Goal: Find specific page/section: Find specific page/section

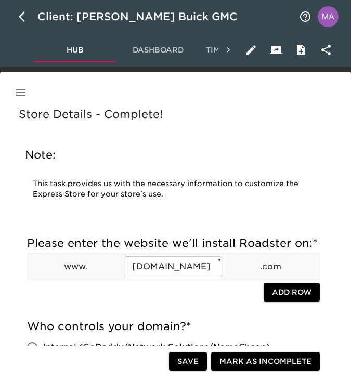
scroll to position [732, 0]
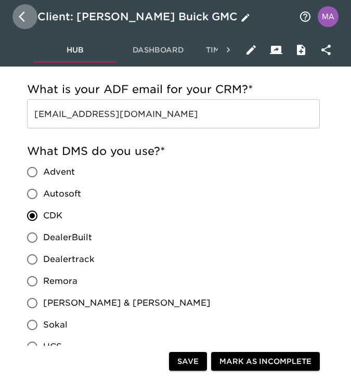
click at [17, 16] on button "button" at bounding box center [24, 16] width 25 height 25
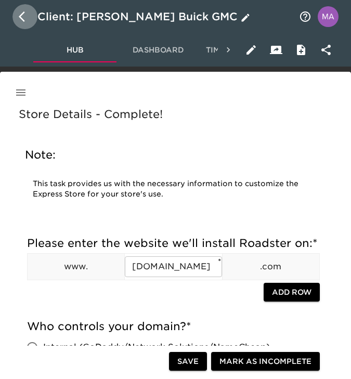
select select "10"
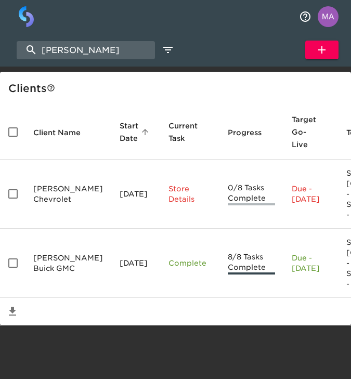
click at [72, 62] on div "[PERSON_NAME] Show My Tasks New Client" at bounding box center [175, 49] width 351 height 33
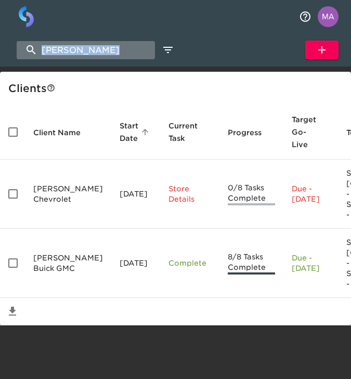
click at [74, 55] on input "[PERSON_NAME]" at bounding box center [86, 50] width 138 height 18
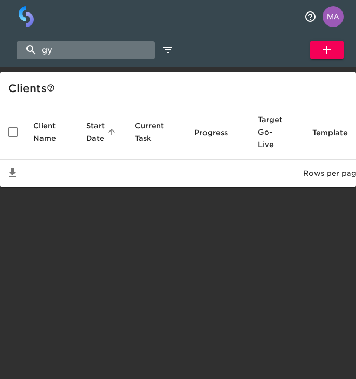
type input "g"
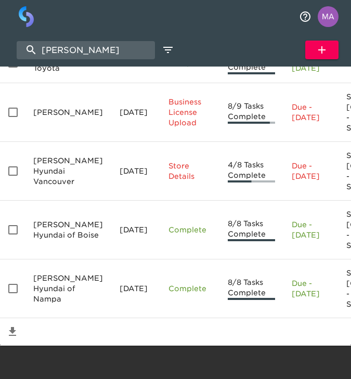
scroll to position [261, 0]
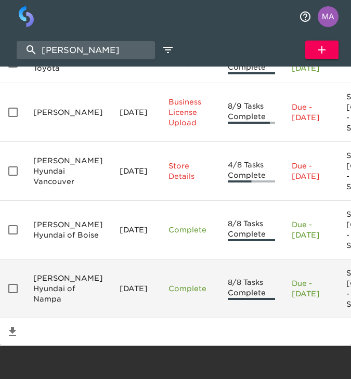
type input "[PERSON_NAME]"
click at [64, 294] on td "[PERSON_NAME] Hyundai of Nampa" at bounding box center [68, 288] width 86 height 59
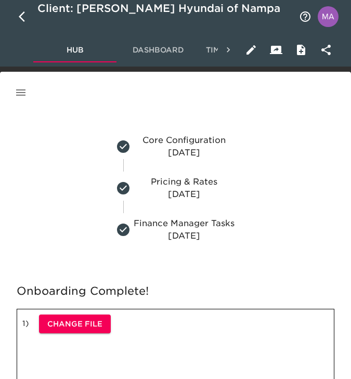
click at [18, 90] on icon "button" at bounding box center [21, 92] width 12 height 12
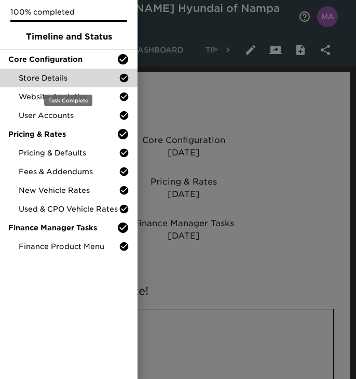
click at [40, 75] on span "Store Details" at bounding box center [69, 78] width 100 height 10
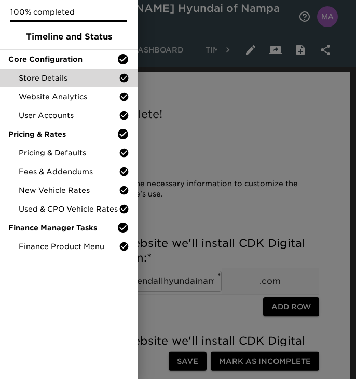
click at [209, 125] on div at bounding box center [178, 189] width 356 height 379
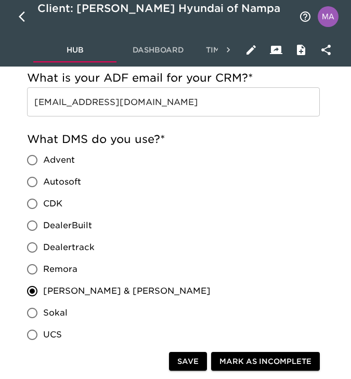
scroll to position [995, 0]
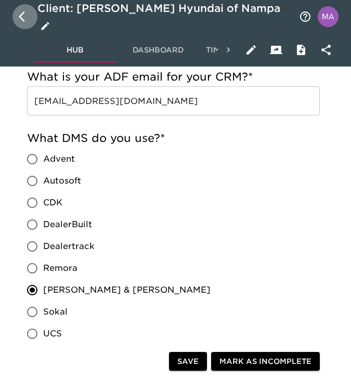
click at [17, 21] on button "button" at bounding box center [24, 16] width 25 height 25
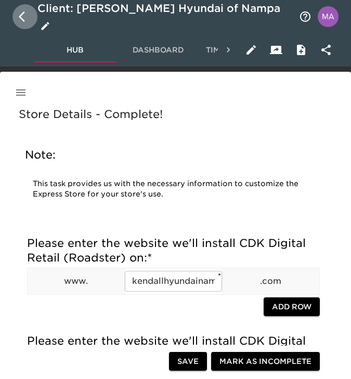
select select "10"
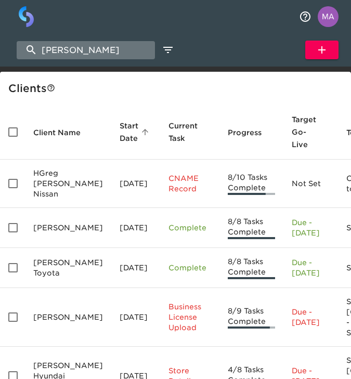
click at [85, 54] on input "[PERSON_NAME]" at bounding box center [86, 50] width 138 height 18
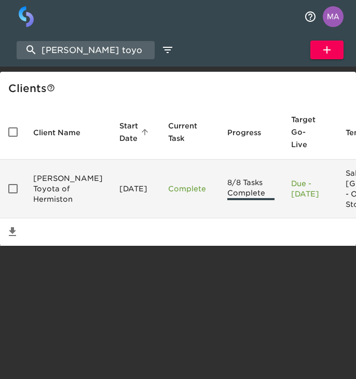
type input "[PERSON_NAME] toyo"
click at [65, 183] on td "[PERSON_NAME] Toyota of Hermiston" at bounding box center [68, 189] width 86 height 59
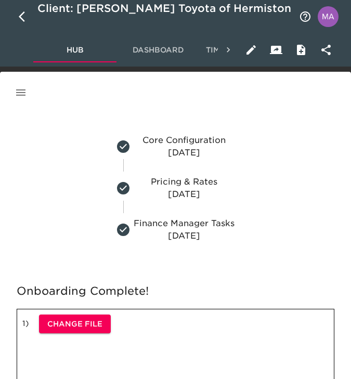
click at [26, 90] on icon "button" at bounding box center [21, 92] width 12 height 12
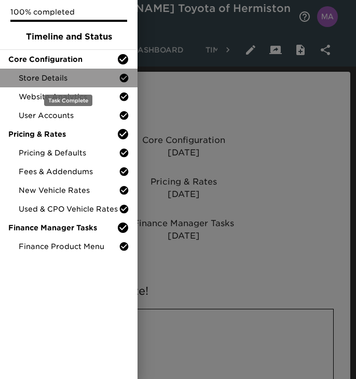
click at [30, 74] on span "Store Details" at bounding box center [69, 78] width 100 height 10
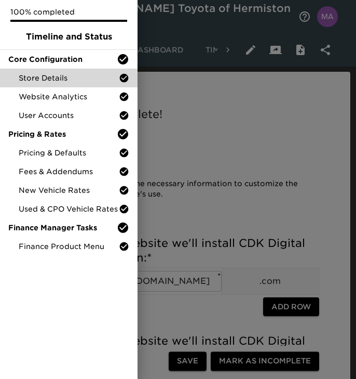
click at [166, 96] on div at bounding box center [178, 189] width 356 height 379
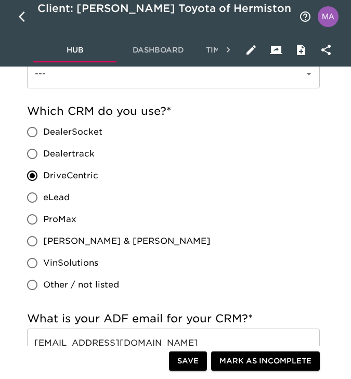
scroll to position [572, 0]
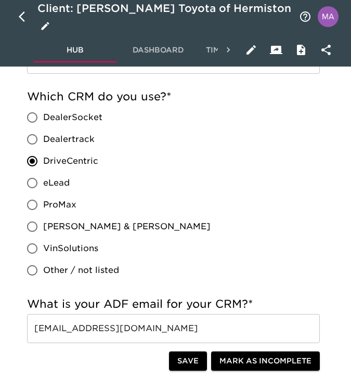
click at [30, 23] on button "button" at bounding box center [24, 16] width 25 height 25
select select "10"
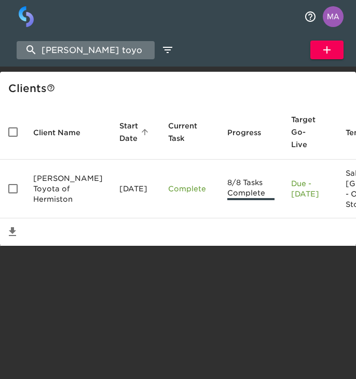
click at [103, 59] on input "[PERSON_NAME] toyo" at bounding box center [86, 50] width 138 height 18
type input "r"
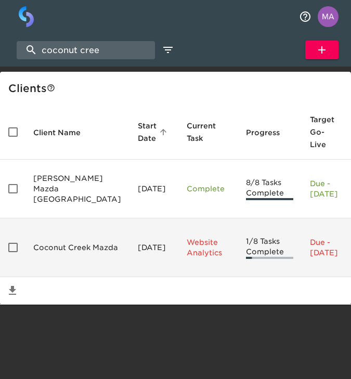
type input "coconut cree"
click at [129, 260] on td "[DATE]" at bounding box center [153, 247] width 49 height 59
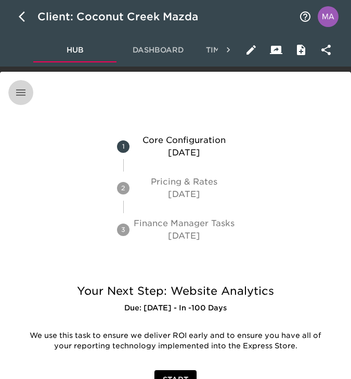
click at [22, 98] on icon "button" at bounding box center [21, 92] width 12 height 12
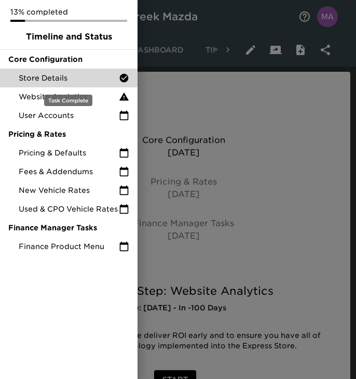
click at [58, 86] on div "Store Details" at bounding box center [69, 78] width 138 height 19
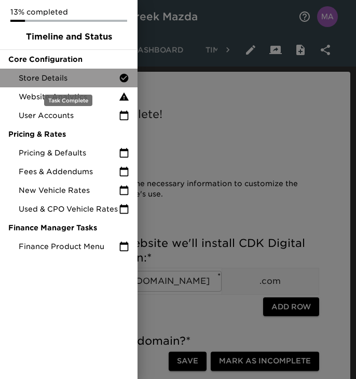
click at [43, 73] on span "Store Details" at bounding box center [69, 78] width 100 height 10
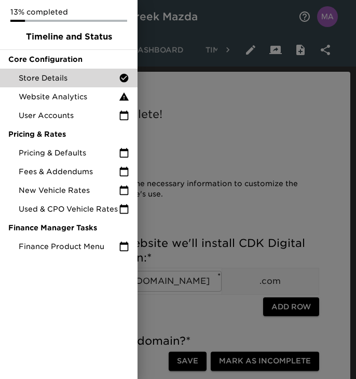
click at [193, 119] on div at bounding box center [178, 189] width 356 height 379
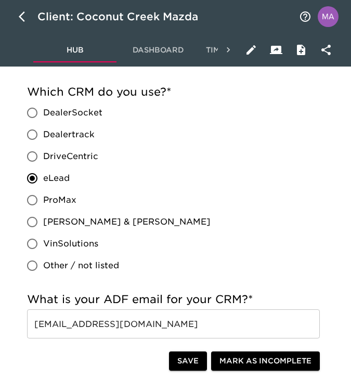
scroll to position [525, 0]
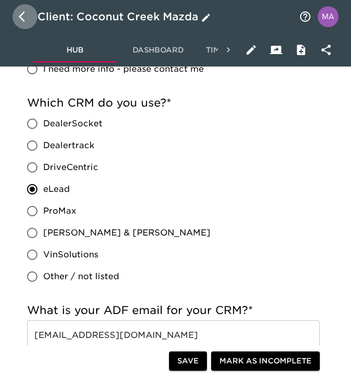
click at [19, 20] on icon "button" at bounding box center [25, 16] width 12 height 12
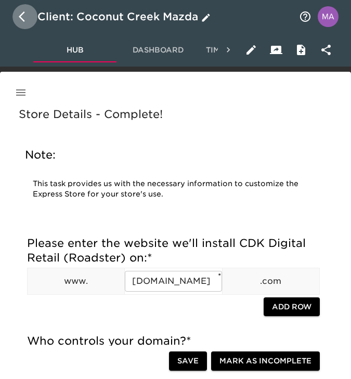
select select "10"
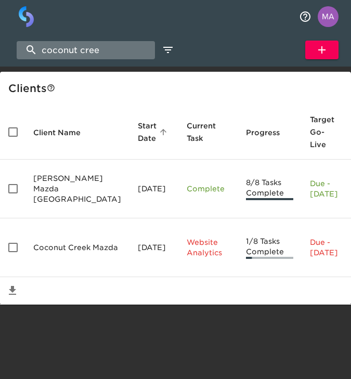
click at [89, 50] on input "coconut cree" at bounding box center [86, 50] width 138 height 18
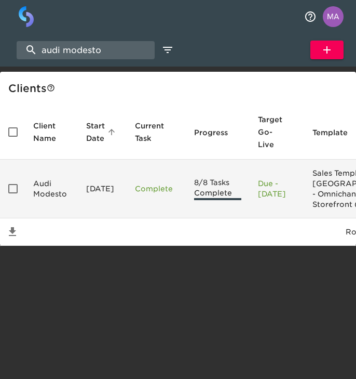
type input "audi modesto"
click at [53, 198] on td "Audi Modesto" at bounding box center [51, 189] width 53 height 59
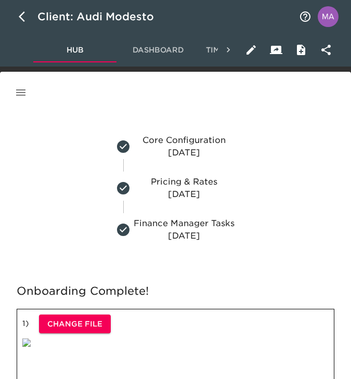
click at [21, 93] on icon "button" at bounding box center [21, 92] width 12 height 12
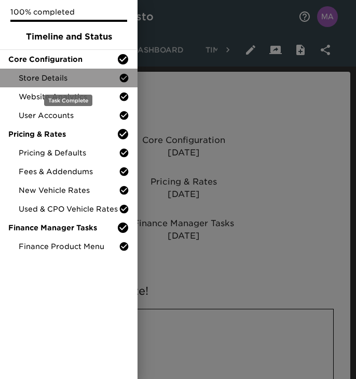
click at [50, 76] on span "Store Details" at bounding box center [69, 78] width 100 height 10
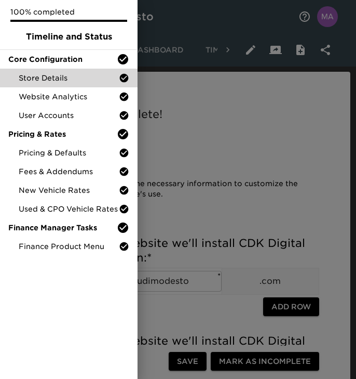
click at [213, 161] on div at bounding box center [178, 189] width 356 height 379
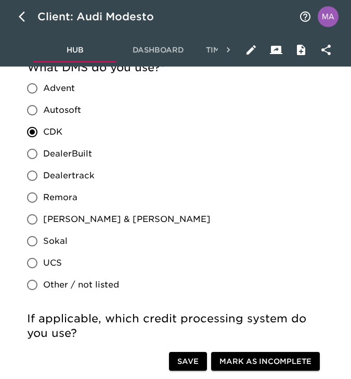
scroll to position [1068, 0]
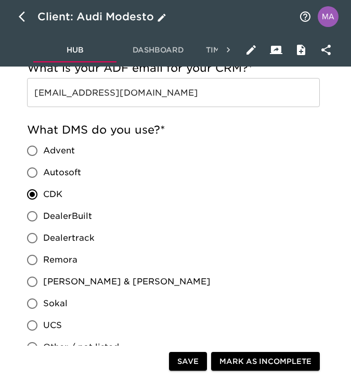
click at [33, 19] on button "button" at bounding box center [24, 16] width 25 height 25
select select "10"
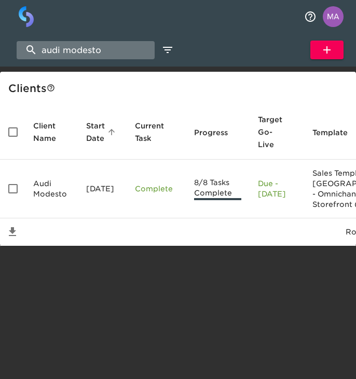
click at [90, 54] on input "audi modesto" at bounding box center [86, 50] width 138 height 18
type input "a"
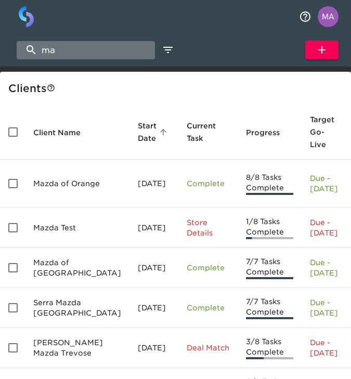
type input "m"
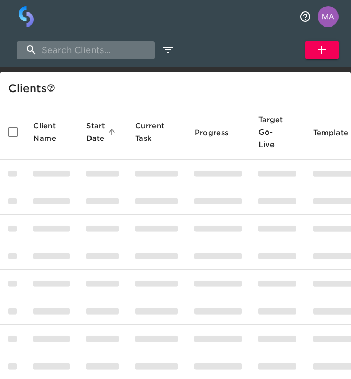
type input "o"
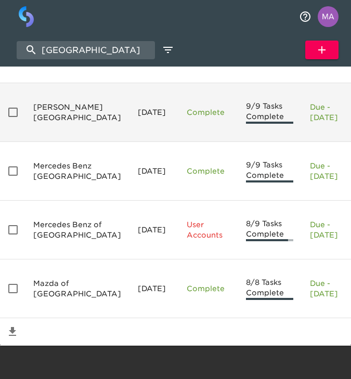
scroll to position [235, 0]
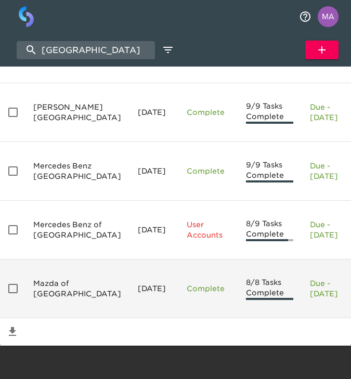
type input "[GEOGRAPHIC_DATA]"
click at [50, 260] on td "Mazda of [GEOGRAPHIC_DATA]" at bounding box center [77, 288] width 104 height 59
